Goal: Task Accomplishment & Management: Complete application form

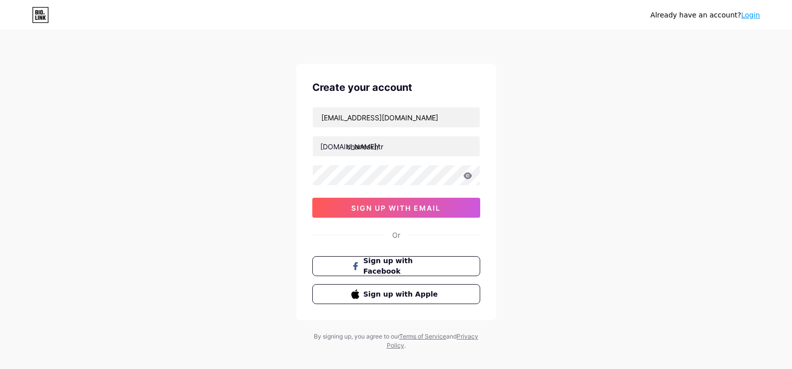
type input "charleskhtr"
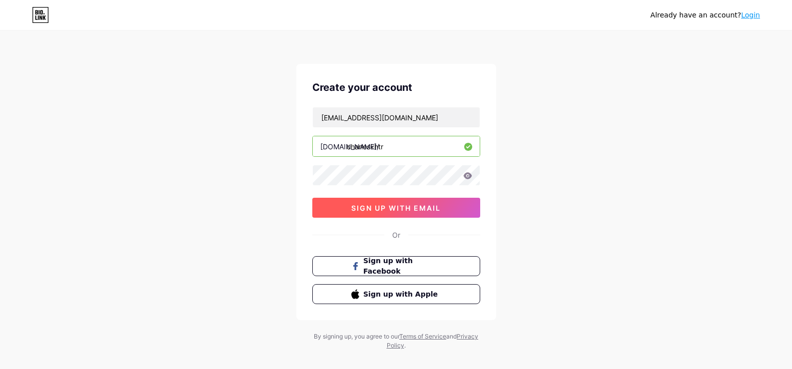
click at [372, 212] on button "sign up with email" at bounding box center [396, 208] width 168 height 20
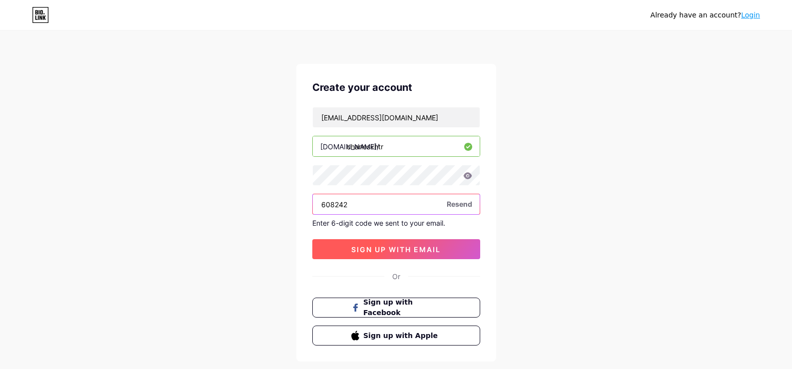
type input "608242"
click at [383, 244] on button "sign up with email" at bounding box center [396, 249] width 168 height 20
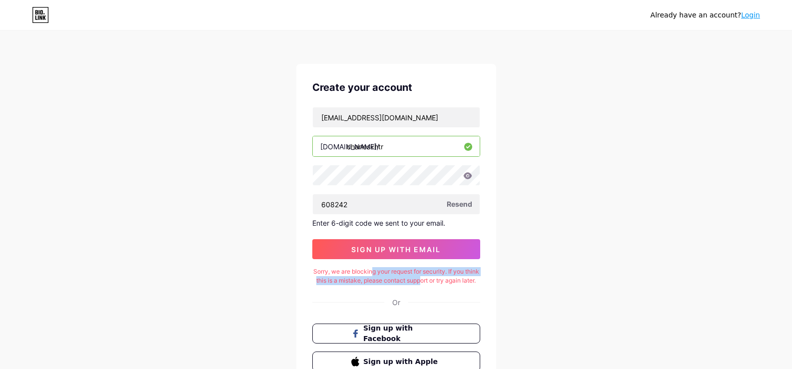
drag, startPoint x: 379, startPoint y: 273, endPoint x: 432, endPoint y: 291, distance: 56.3
click at [435, 285] on div "Sorry, we are blocking your request for security. If you think this is a mistak…" at bounding box center [396, 276] width 168 height 18
click at [367, 280] on div "Sorry, we are blocking your request for security. If you think this is a mistak…" at bounding box center [396, 276] width 168 height 18
click at [467, 205] on span "Resend" at bounding box center [459, 204] width 25 height 10
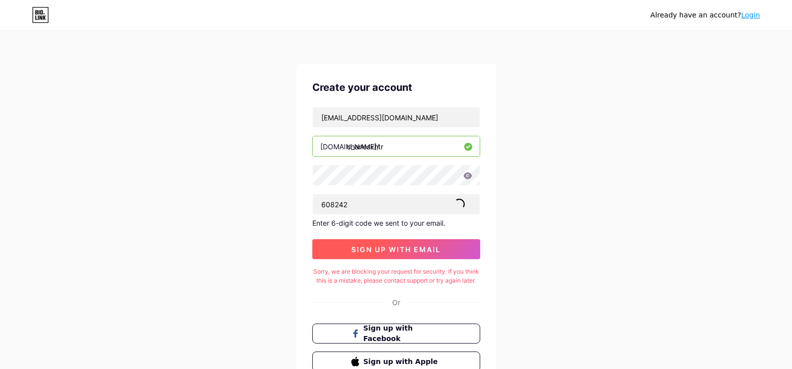
click at [367, 245] on span "sign up with email" at bounding box center [395, 249] width 89 height 8
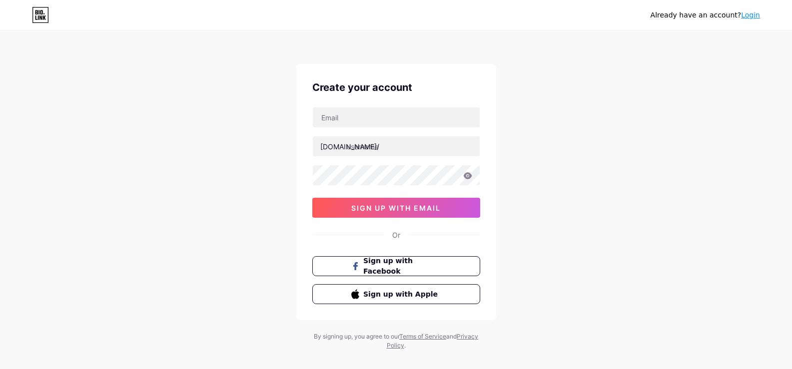
type input "[EMAIL_ADDRESS][DOMAIN_NAME]"
click at [393, 146] on input "text" at bounding box center [396, 146] width 167 height 20
paste input "charleskhtr"
type input "charleskhtr"
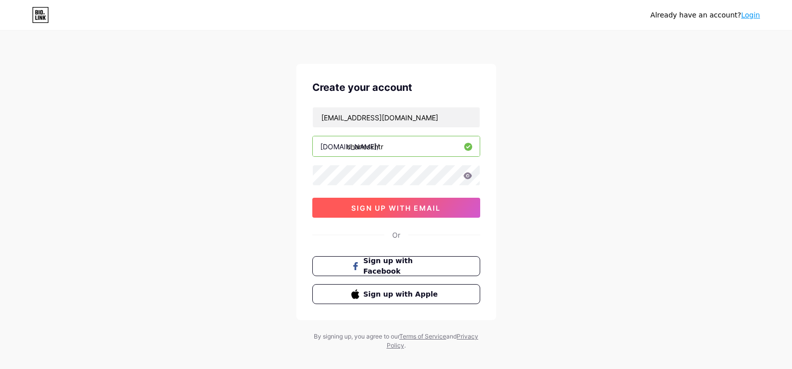
click at [419, 207] on span "sign up with email" at bounding box center [395, 208] width 89 height 8
